Goal: Check status: Check status

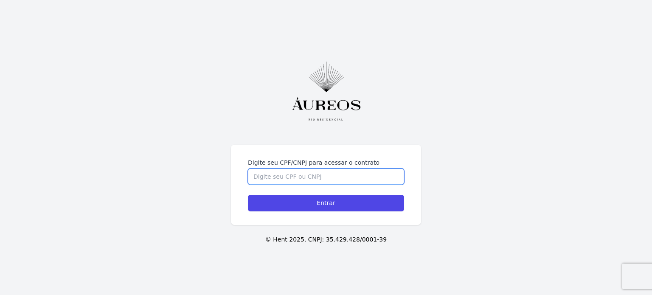
click at [293, 171] on input "Digite seu CPF/CNPJ para acessar o contrato" at bounding box center [326, 177] width 156 height 16
type input "85866504715"
click at [248, 195] on input "Entrar" at bounding box center [326, 203] width 156 height 17
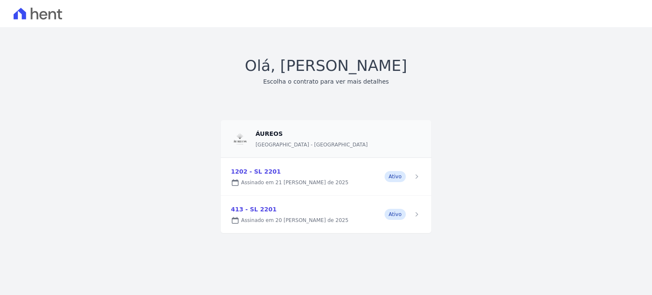
click at [418, 178] on link at bounding box center [326, 176] width 211 height 37
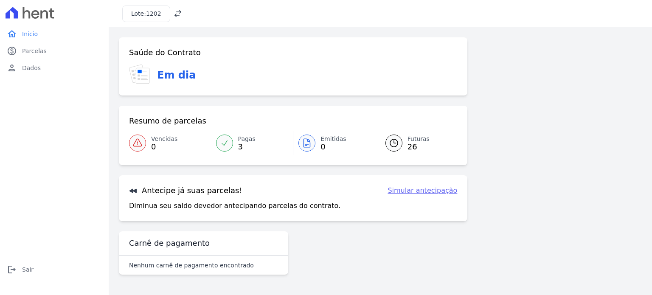
click at [225, 145] on icon at bounding box center [224, 143] width 8 height 8
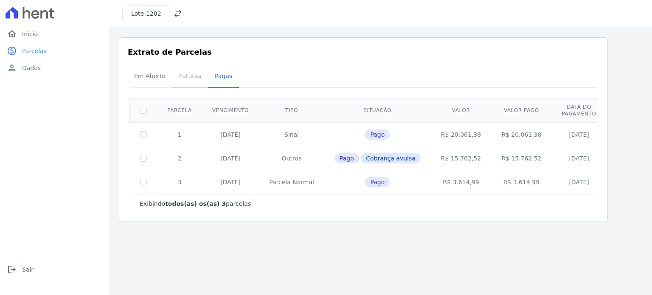
click at [186, 82] on span "Futuras" at bounding box center [190, 75] width 32 height 17
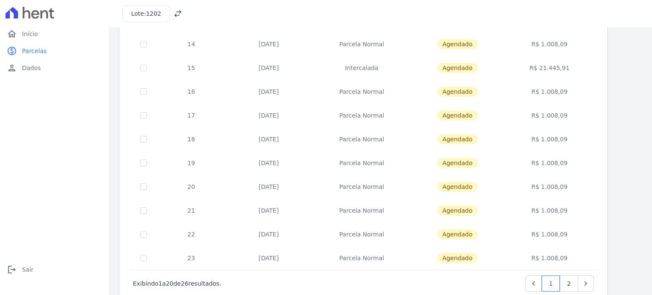
scroll to position [344, 0]
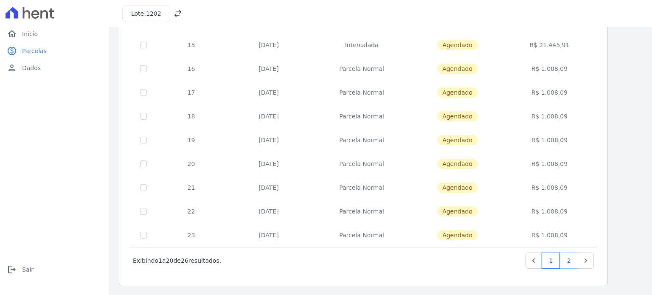
click at [570, 262] on link "2" at bounding box center [569, 261] width 18 height 16
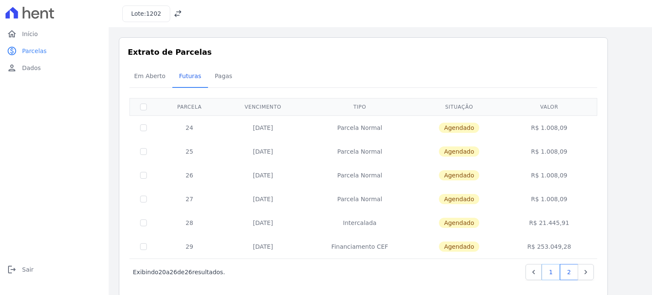
click at [552, 268] on link "1" at bounding box center [551, 272] width 18 height 16
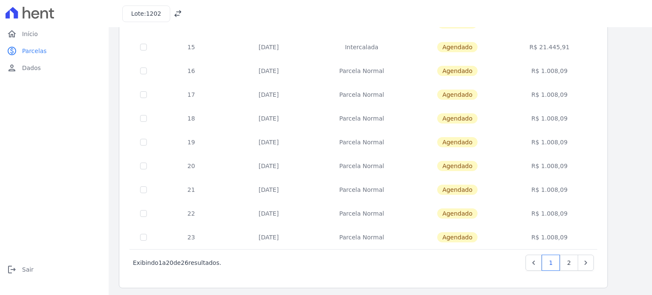
scroll to position [344, 0]
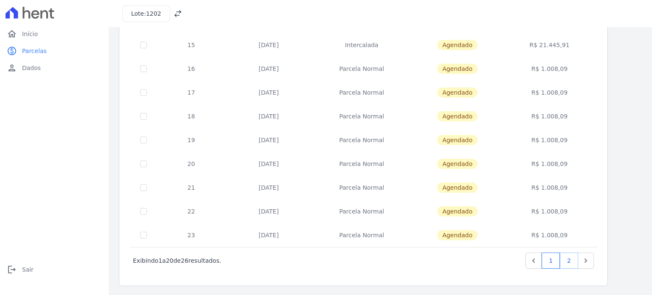
click at [571, 264] on link "2" at bounding box center [569, 261] width 18 height 16
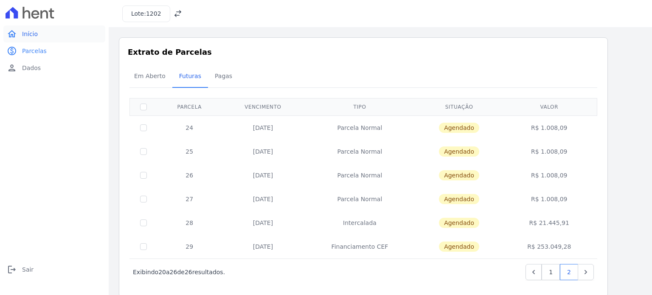
click at [31, 33] on span "Início" at bounding box center [30, 34] width 16 height 8
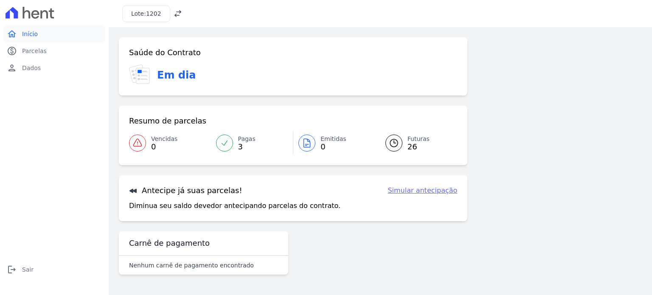
click at [27, 32] on span "Início" at bounding box center [30, 34] width 16 height 8
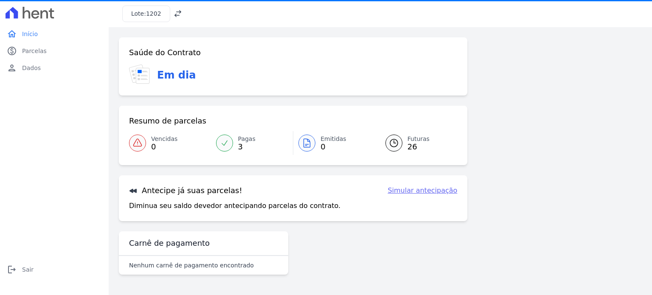
click at [177, 11] on icon at bounding box center [177, 13] width 7 height 7
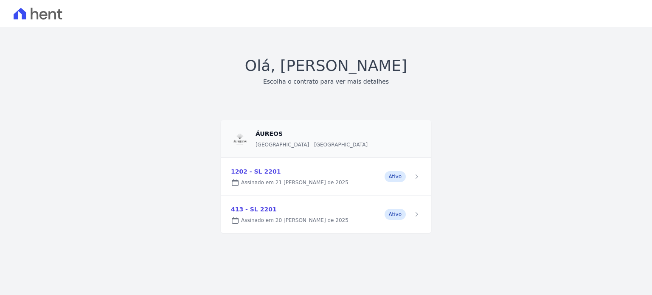
click at [247, 208] on link at bounding box center [326, 214] width 211 height 37
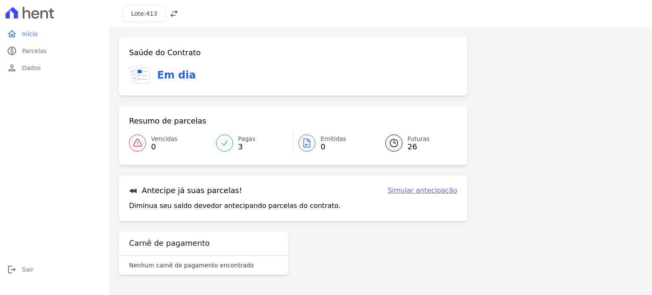
click at [390, 143] on icon at bounding box center [394, 143] width 8 height 8
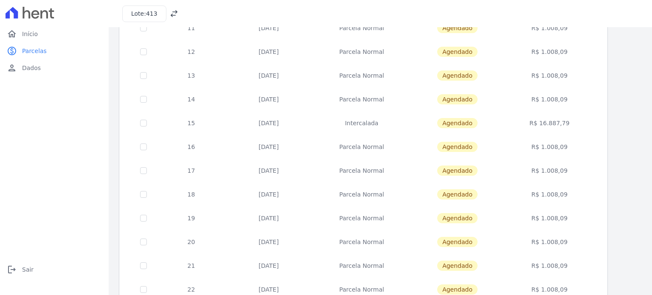
scroll to position [344, 0]
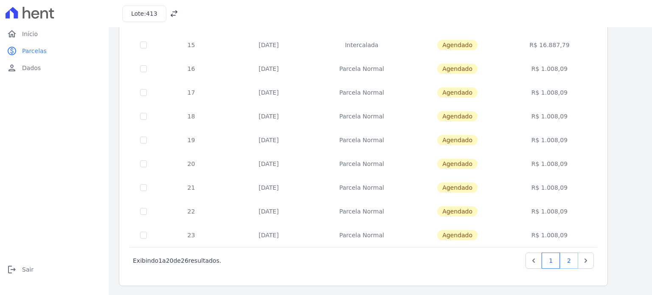
click at [574, 259] on link "2" at bounding box center [569, 261] width 18 height 16
